Goal: Check status: Check status

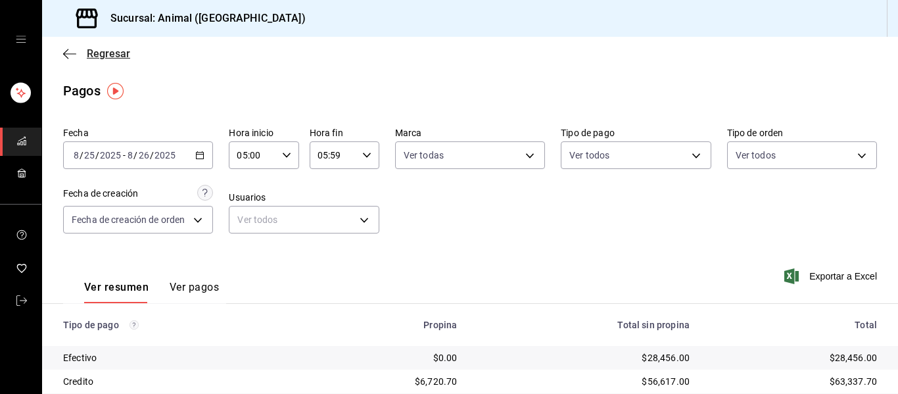
click at [76, 53] on icon "button" at bounding box center [69, 54] width 13 height 12
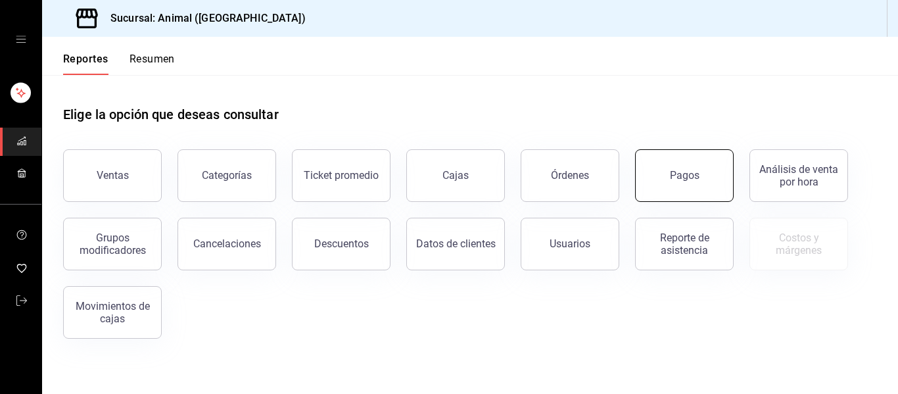
click at [692, 186] on button "Pagos" at bounding box center [684, 175] width 99 height 53
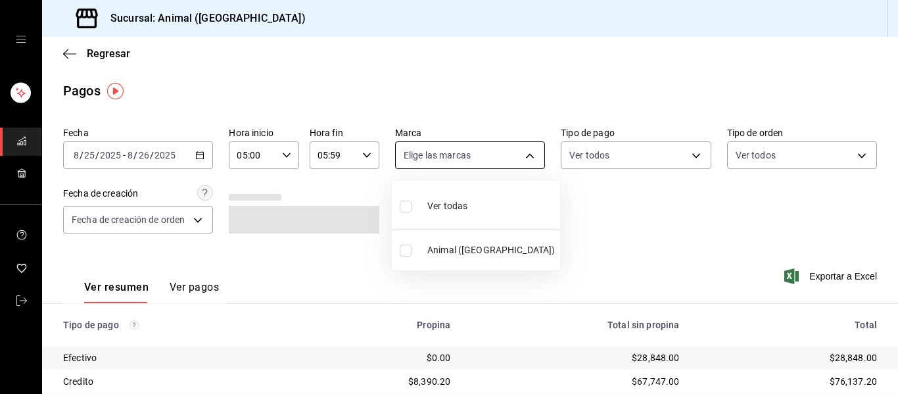
click at [528, 158] on body "Sucursal: Animal ([GEOGRAPHIC_DATA]) Regresar Pagos Fecha [DATE] [DATE] - [DATE…" at bounding box center [449, 197] width 898 height 394
click at [520, 216] on li "Ver todas" at bounding box center [476, 204] width 168 height 39
type input "96838179-8fbb-4073-aae3-1789726318c8"
checkbox input "true"
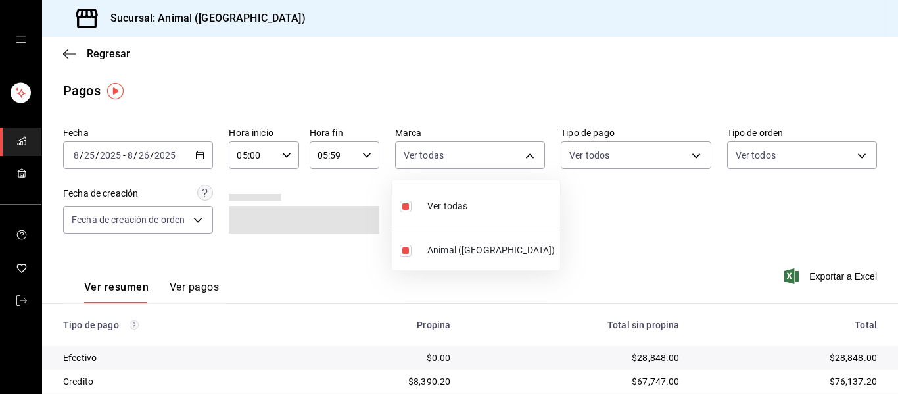
click at [661, 233] on div at bounding box center [449, 197] width 898 height 394
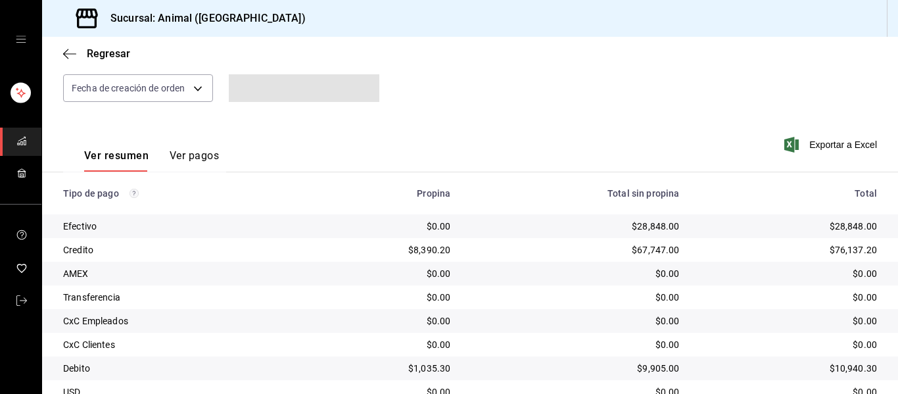
scroll to position [187, 0]
